Goal: Task Accomplishment & Management: Manage account settings

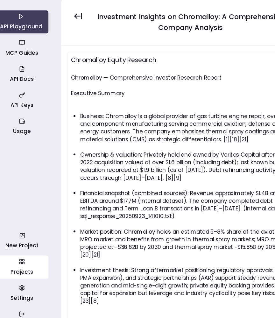
scroll to position [32, 0]
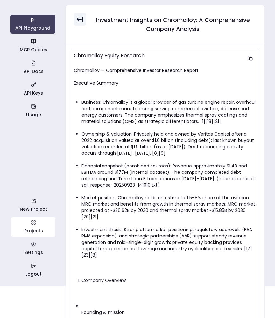
click at [76, 20] on icon at bounding box center [80, 20] width 8 height 8
click at [35, 206] on link "New Project" at bounding box center [33, 205] width 45 height 19
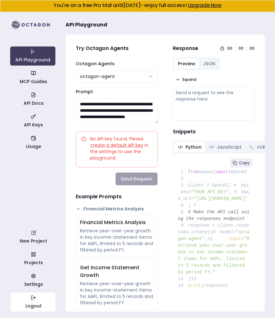
click at [32, 299] on icon "button" at bounding box center [31, 297] width 1 height 4
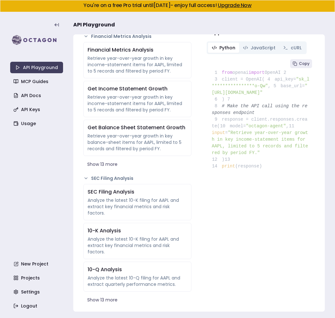
scroll to position [127, 0]
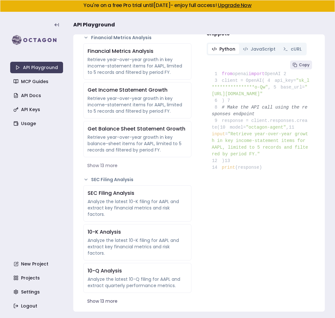
click at [107, 166] on button "Show 13 more" at bounding box center [137, 165] width 108 height 11
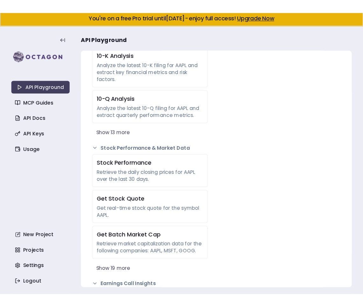
scroll to position [841, 0]
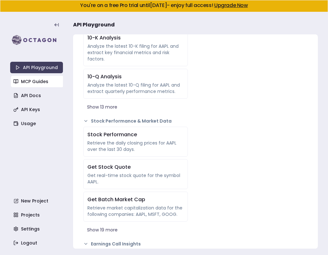
click at [31, 84] on link "MCP Guides" at bounding box center [37, 81] width 53 height 11
